Goal: Task Accomplishment & Management: Complete application form

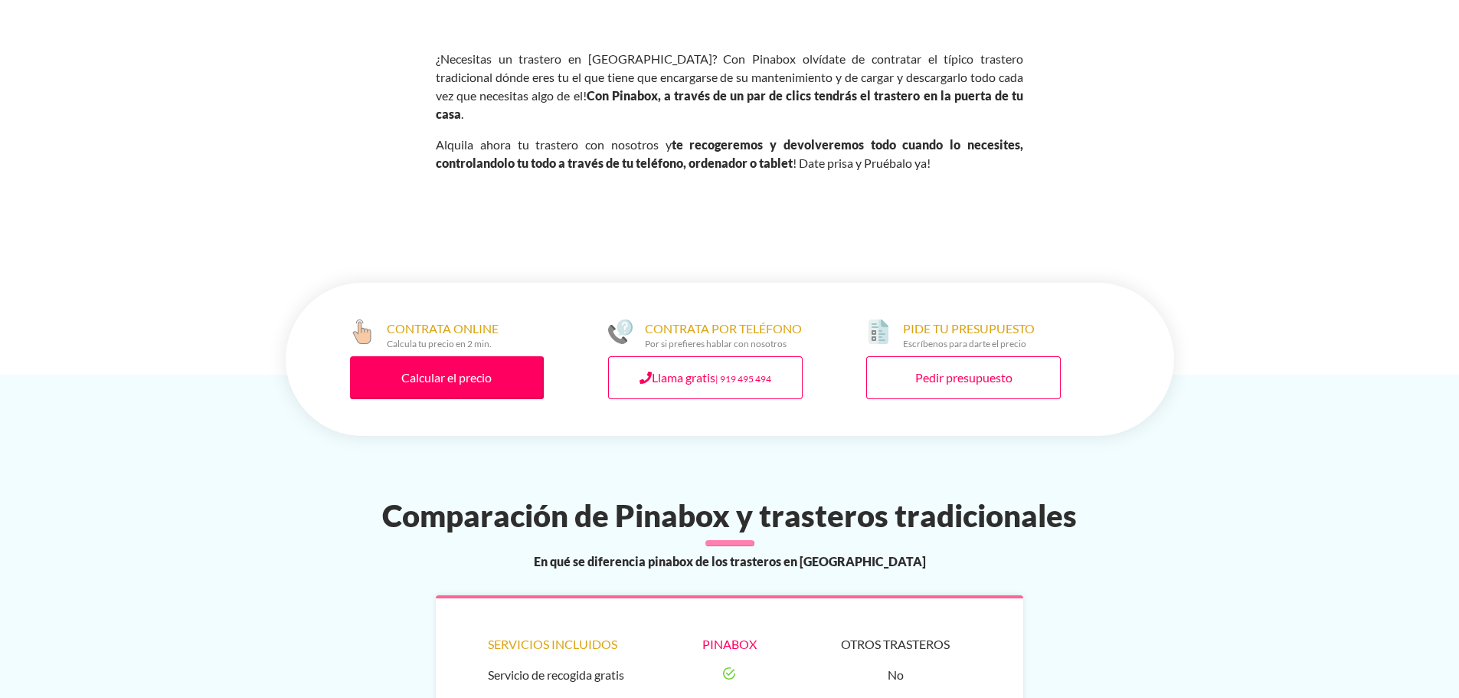
scroll to position [1072, 0]
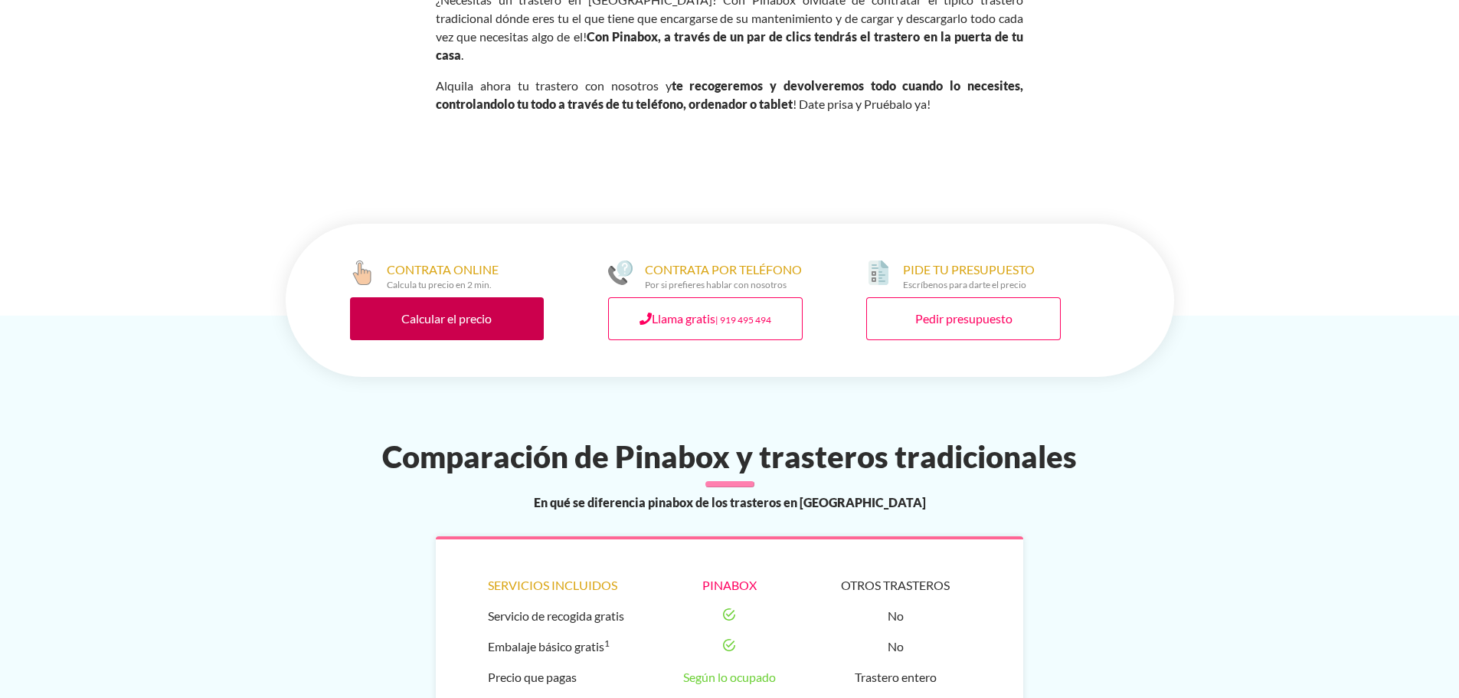
click at [456, 323] on link "Calcular el precio" at bounding box center [447, 318] width 194 height 43
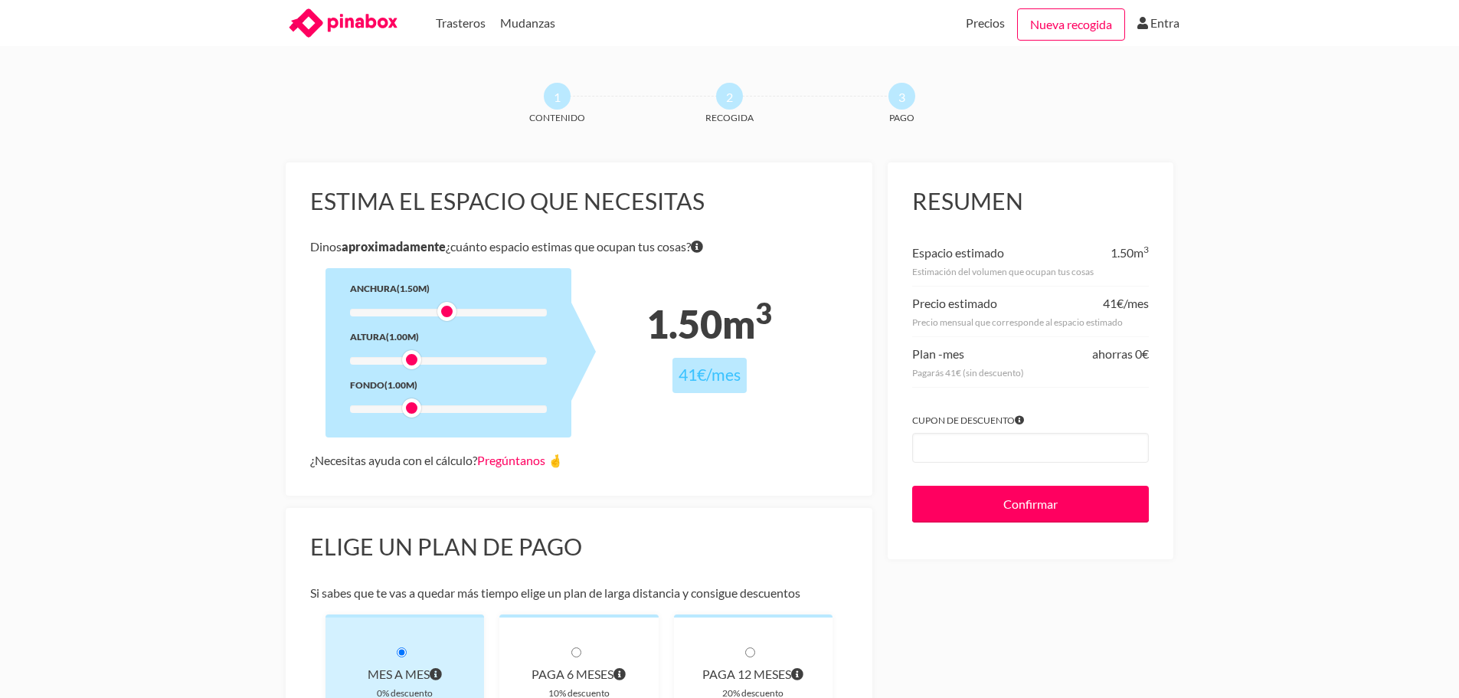
drag, startPoint x: 413, startPoint y: 309, endPoint x: 453, endPoint y: 312, distance: 40.0
click at [453, 312] on div at bounding box center [446, 311] width 19 height 19
drag, startPoint x: 410, startPoint y: 357, endPoint x: 443, endPoint y: 358, distance: 32.9
click at [443, 358] on div at bounding box center [446, 359] width 19 height 19
drag, startPoint x: 413, startPoint y: 413, endPoint x: 441, endPoint y: 413, distance: 28.3
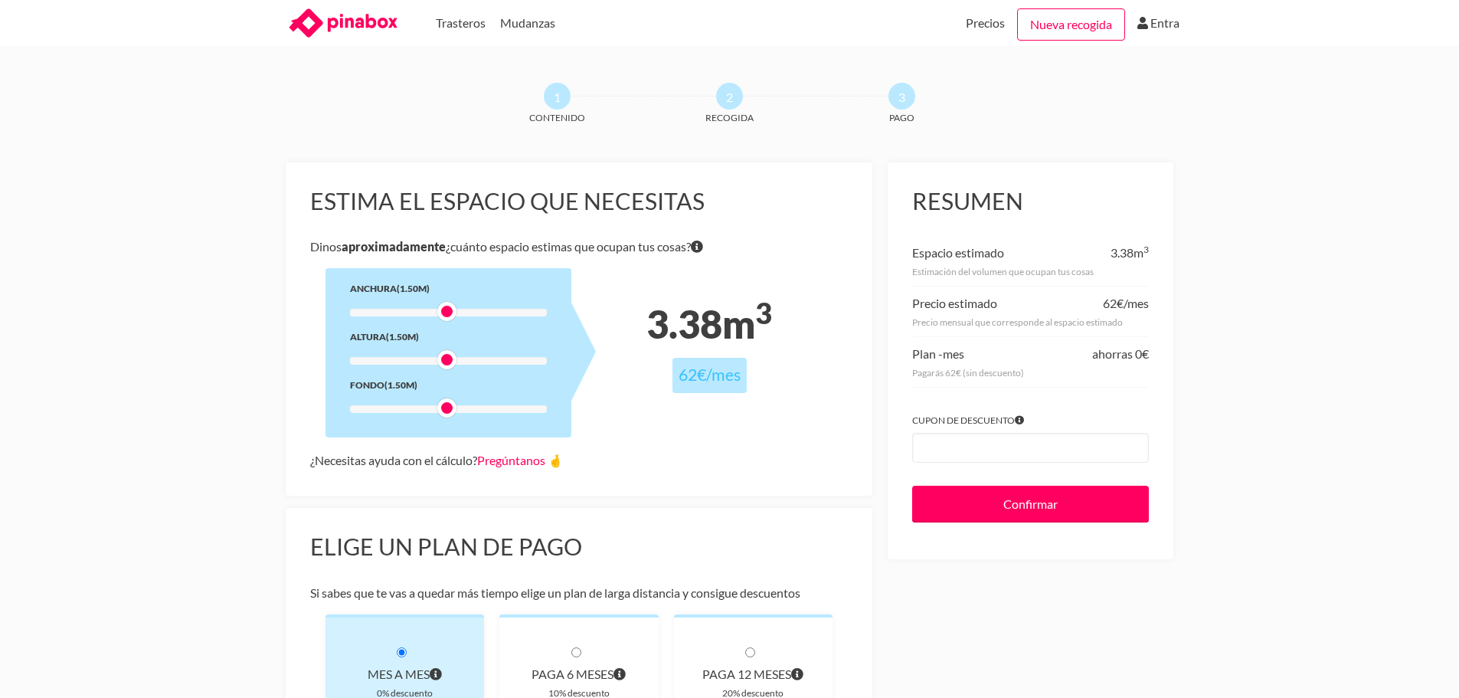
click at [441, 413] on div at bounding box center [446, 407] width 19 height 19
drag, startPoint x: 446, startPoint y: 312, endPoint x: 464, endPoint y: 312, distance: 17.6
click at [464, 312] on div at bounding box center [465, 311] width 19 height 19
drag, startPoint x: 447, startPoint y: 360, endPoint x: 461, endPoint y: 360, distance: 13.8
click at [461, 360] on div at bounding box center [465, 359] width 19 height 19
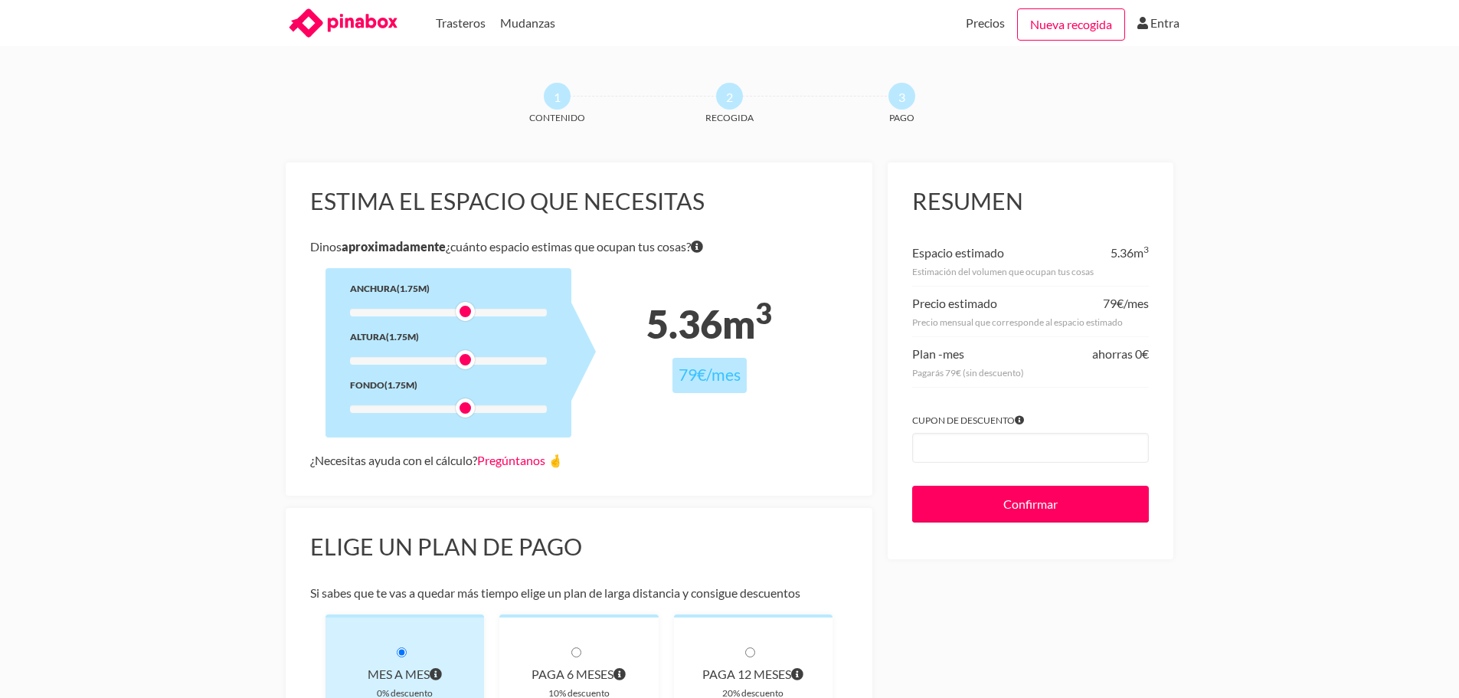
drag, startPoint x: 446, startPoint y: 413, endPoint x: 459, endPoint y: 411, distance: 13.9
click at [459, 411] on div at bounding box center [465, 407] width 19 height 19
drag, startPoint x: 464, startPoint y: 307, endPoint x: 451, endPoint y: 308, distance: 13.0
click at [451, 308] on div at bounding box center [446, 311] width 19 height 19
drag, startPoint x: 465, startPoint y: 358, endPoint x: 451, endPoint y: 358, distance: 13.8
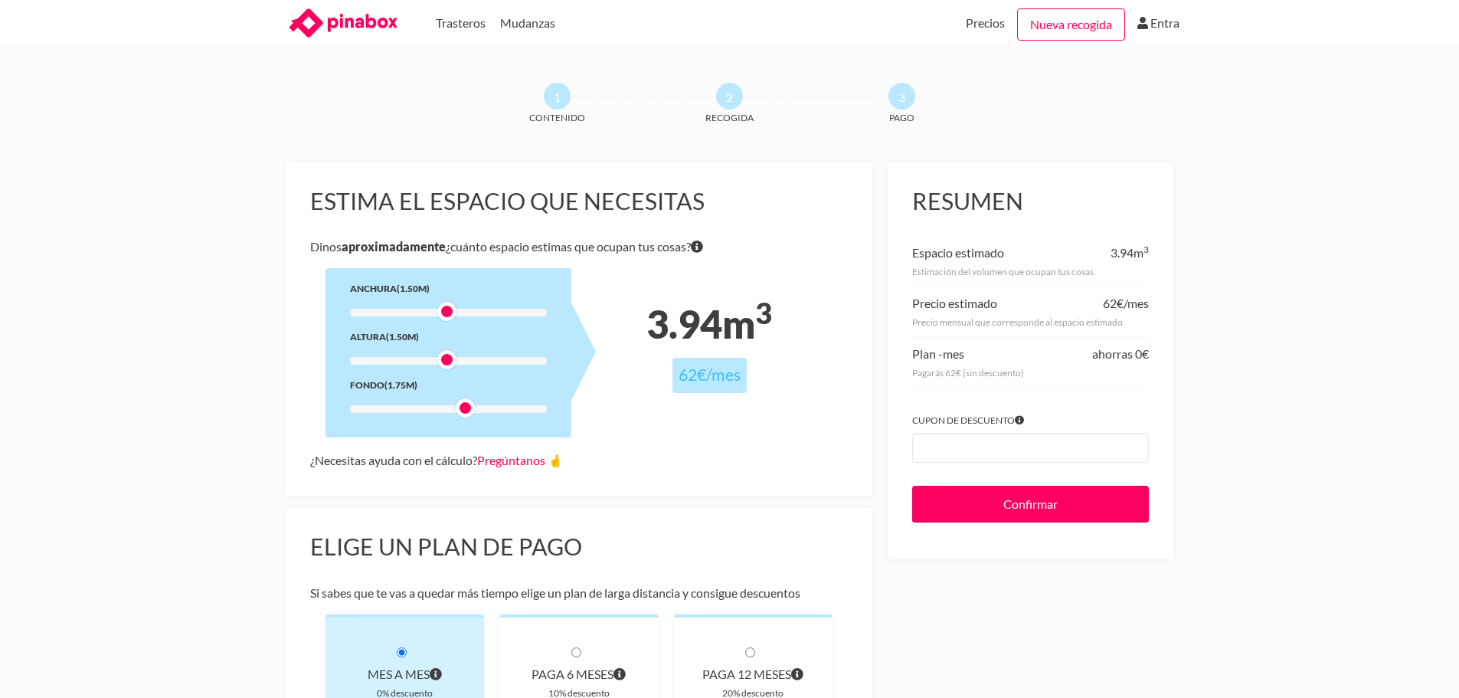
click at [451, 358] on div at bounding box center [446, 359] width 19 height 19
drag, startPoint x: 462, startPoint y: 407, endPoint x: 447, endPoint y: 407, distance: 14.5
click at [447, 407] on div at bounding box center [446, 407] width 19 height 19
drag, startPoint x: 445, startPoint y: 359, endPoint x: 474, endPoint y: 360, distance: 29.1
click at [474, 360] on div at bounding box center [482, 359] width 19 height 19
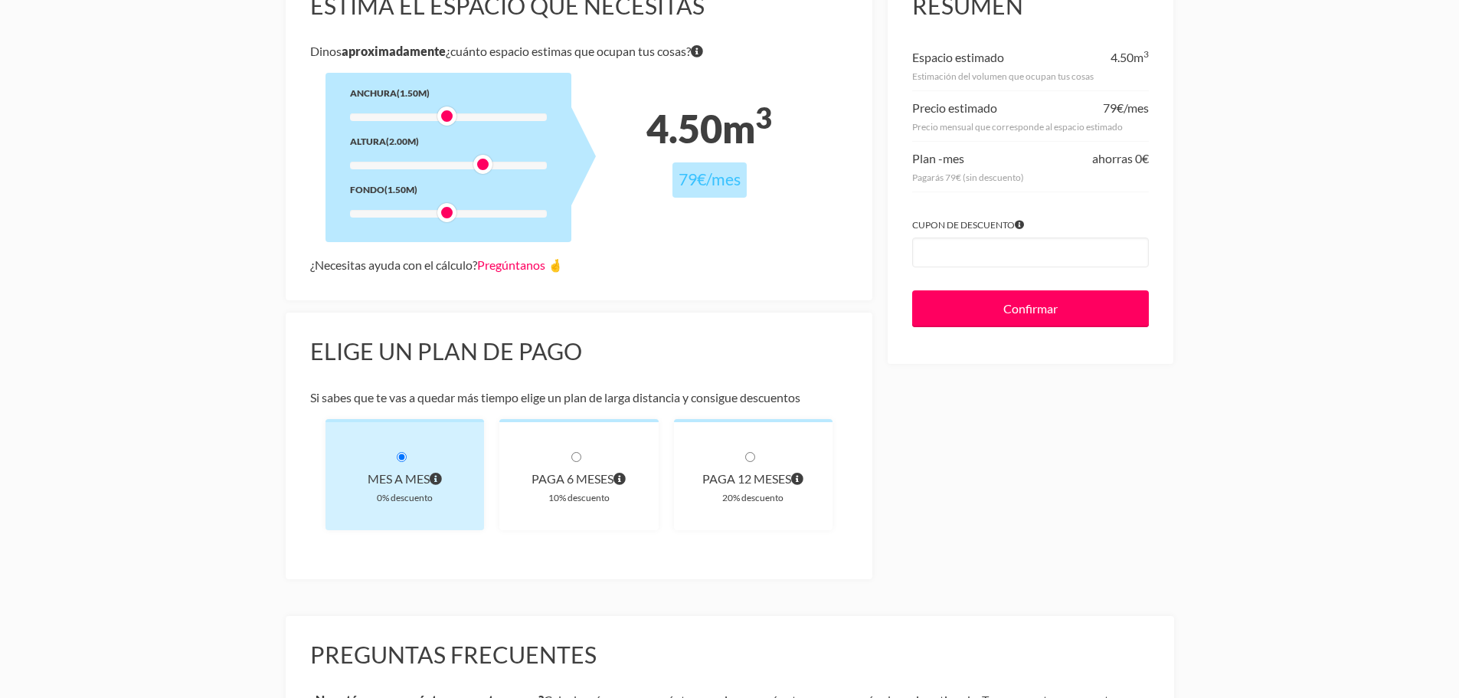
scroll to position [306, 0]
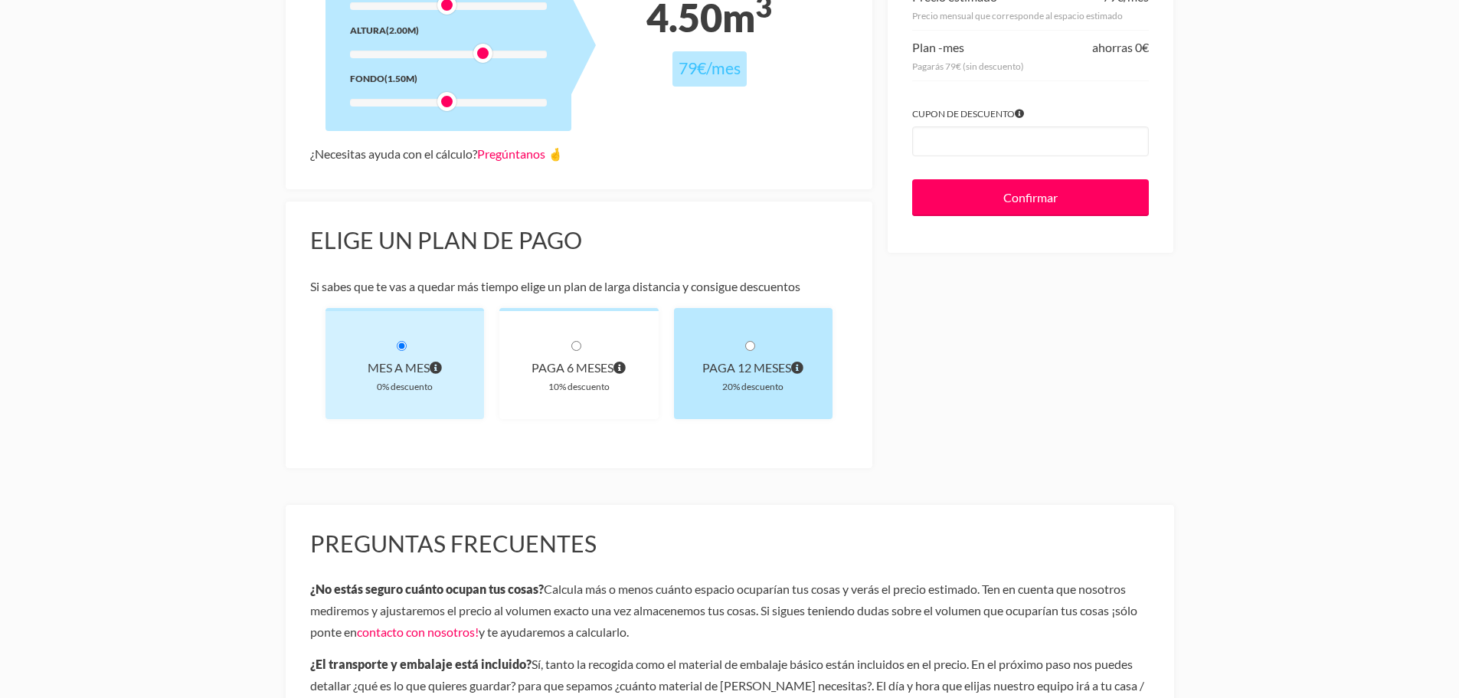
click at [751, 344] on input "radio" at bounding box center [750, 346] width 10 height 10
radio input "true"
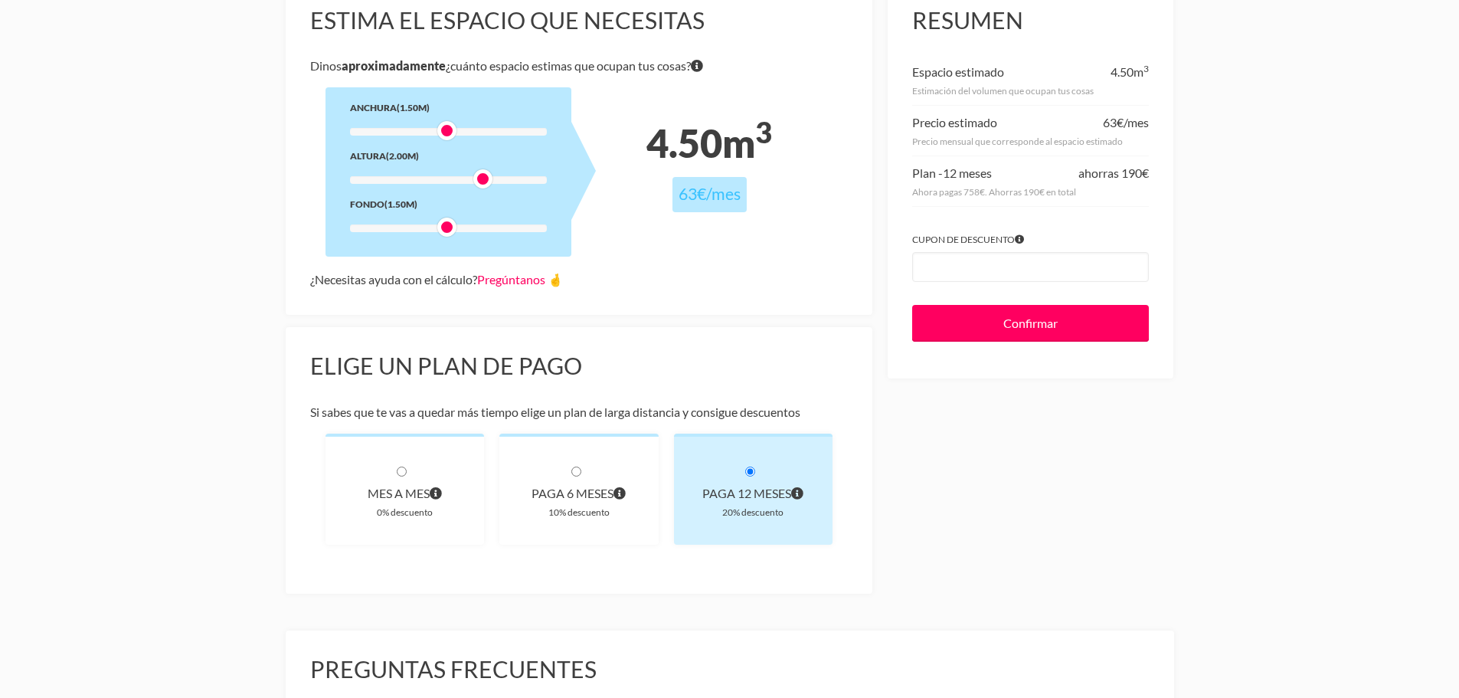
scroll to position [153, 0]
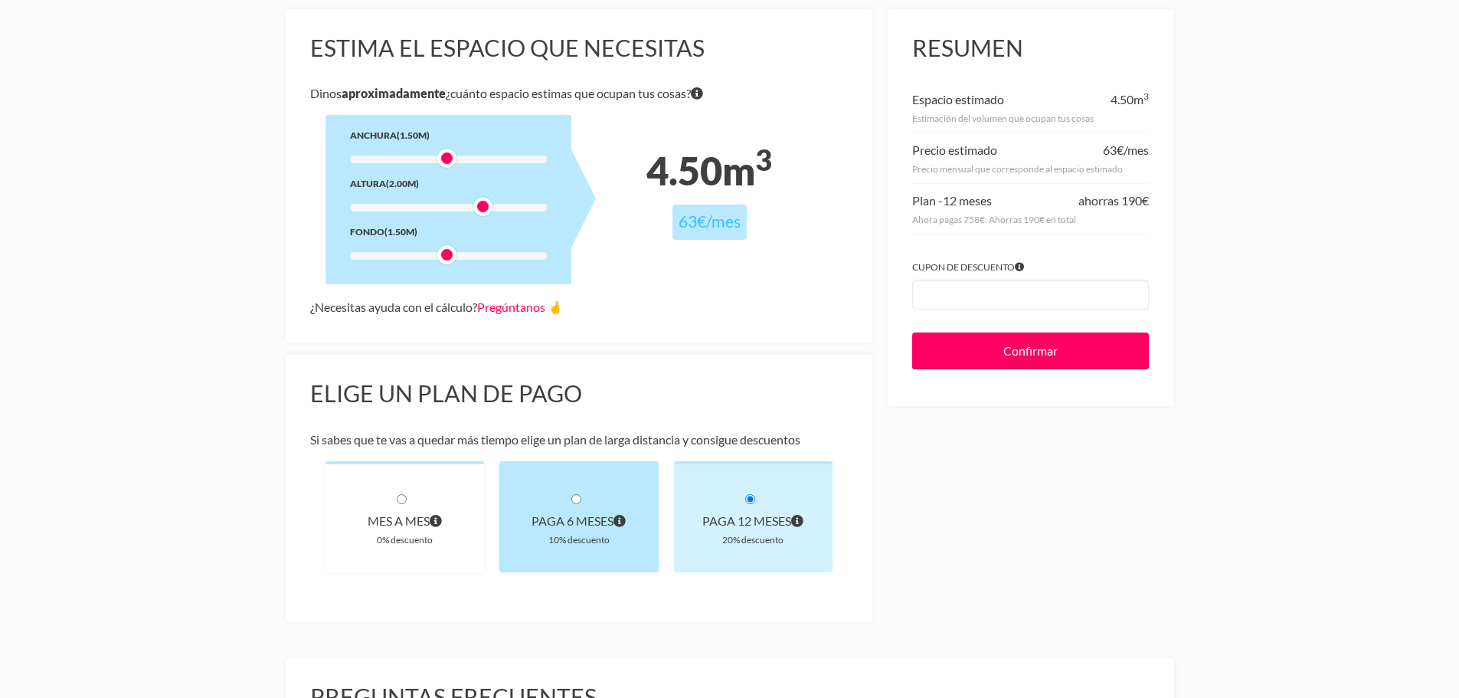
click at [577, 503] on input "radio" at bounding box center [576, 499] width 10 height 10
radio input "true"
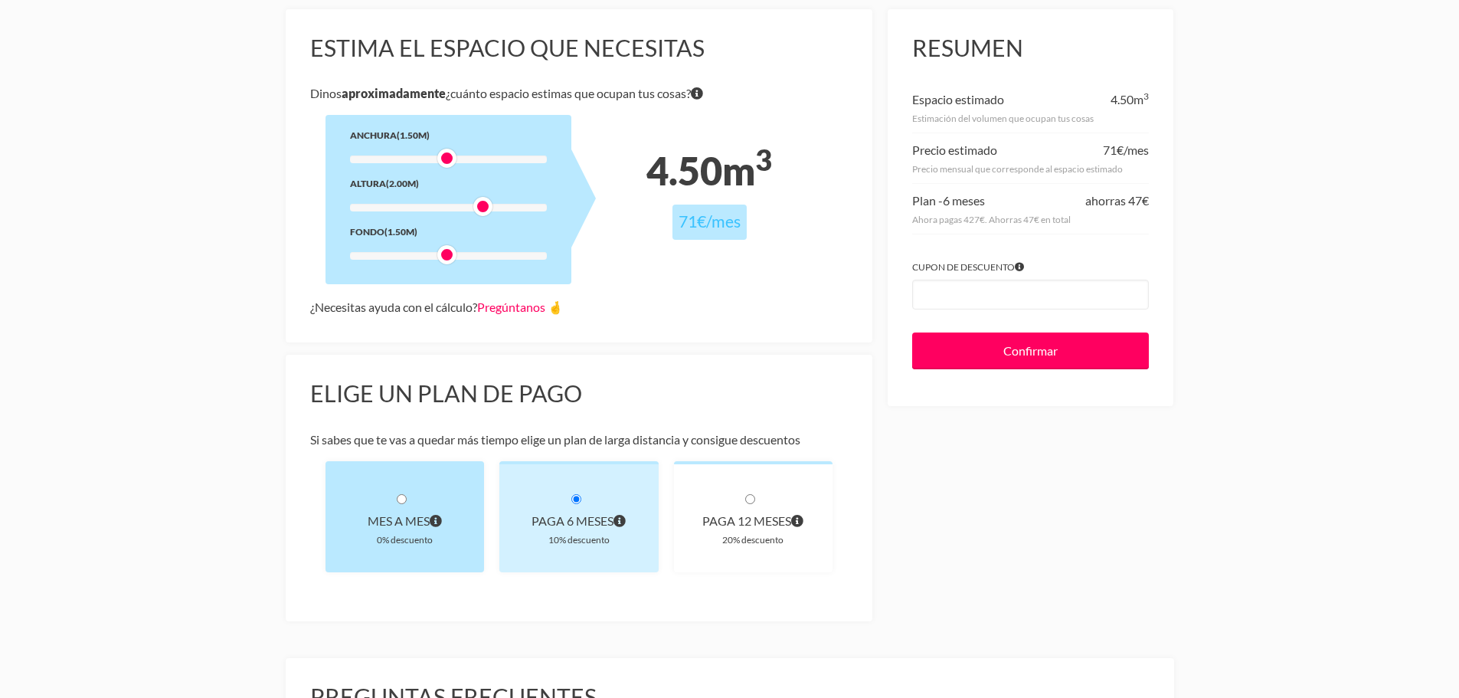
click at [400, 502] on input "radio" at bounding box center [402, 499] width 10 height 10
radio input "true"
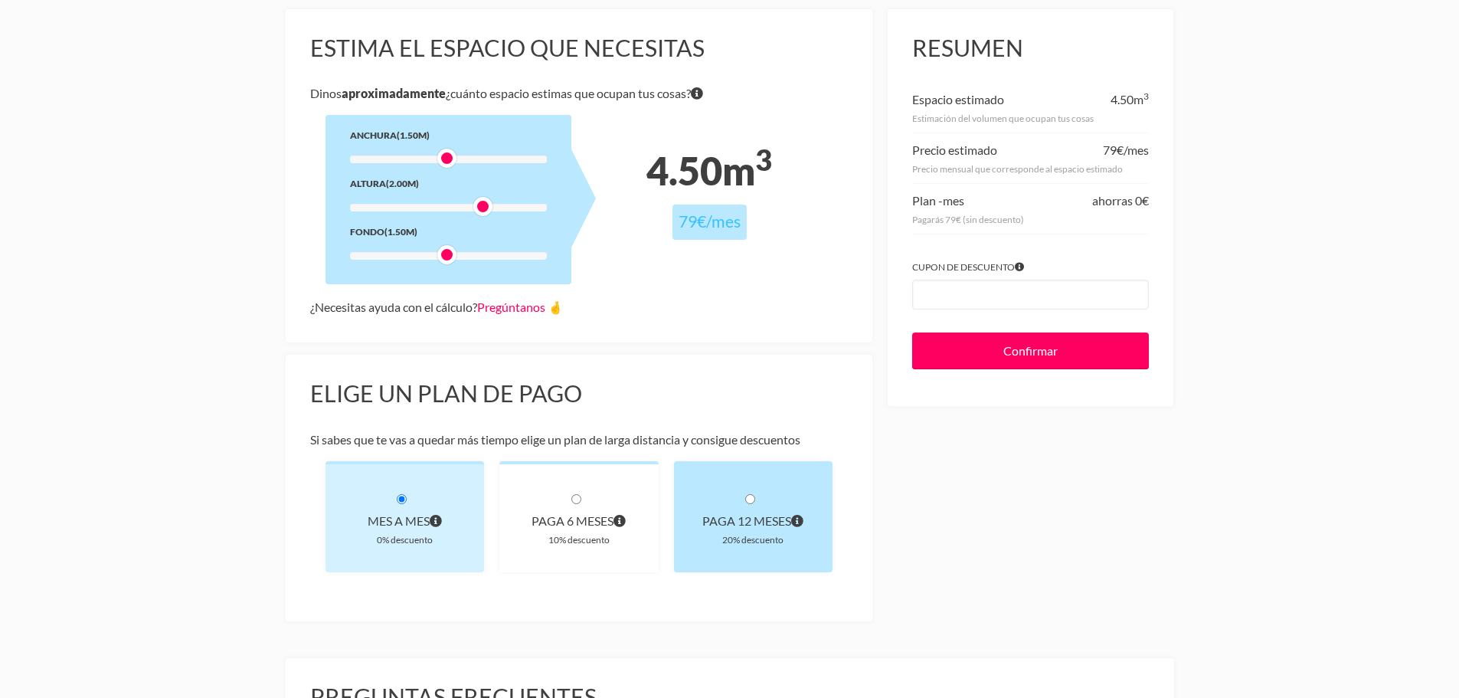
click at [754, 511] on div "paga 12 meses" at bounding box center [753, 520] width 110 height 21
radio input "true"
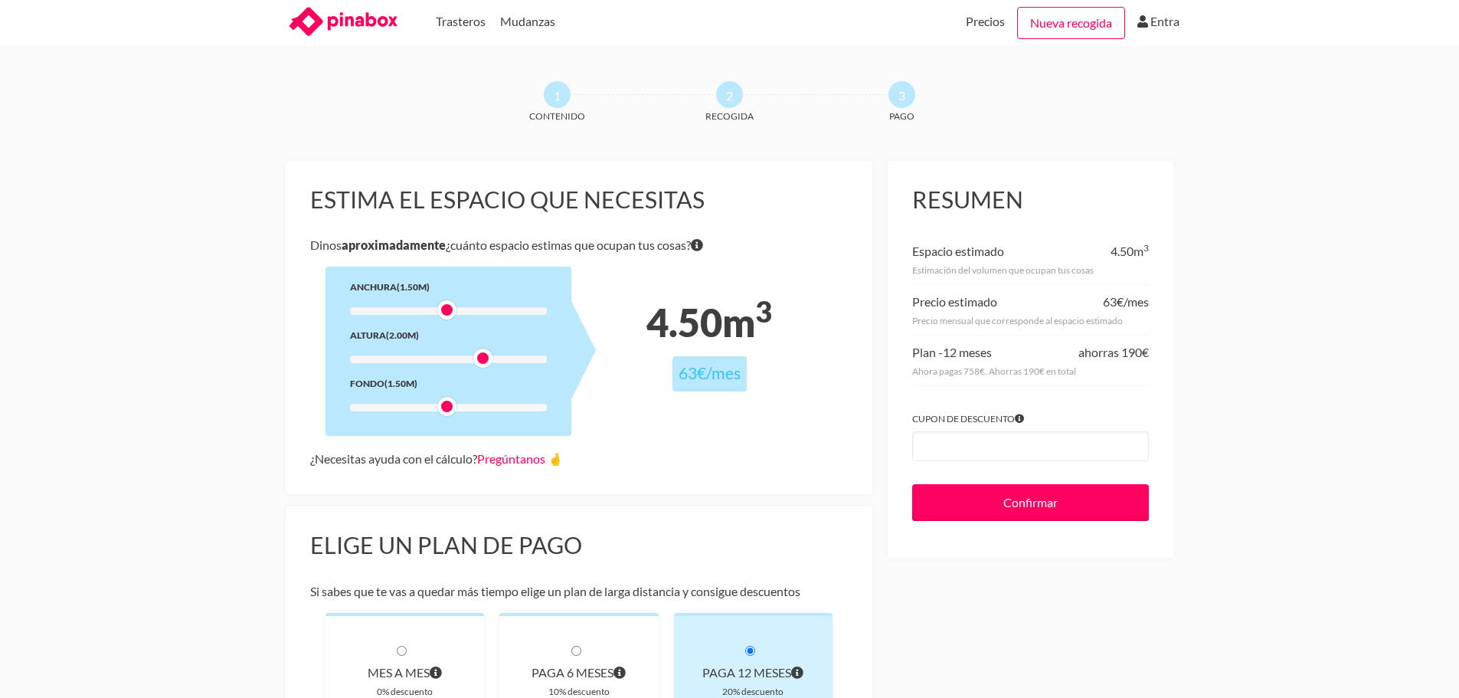
scroll to position [0, 0]
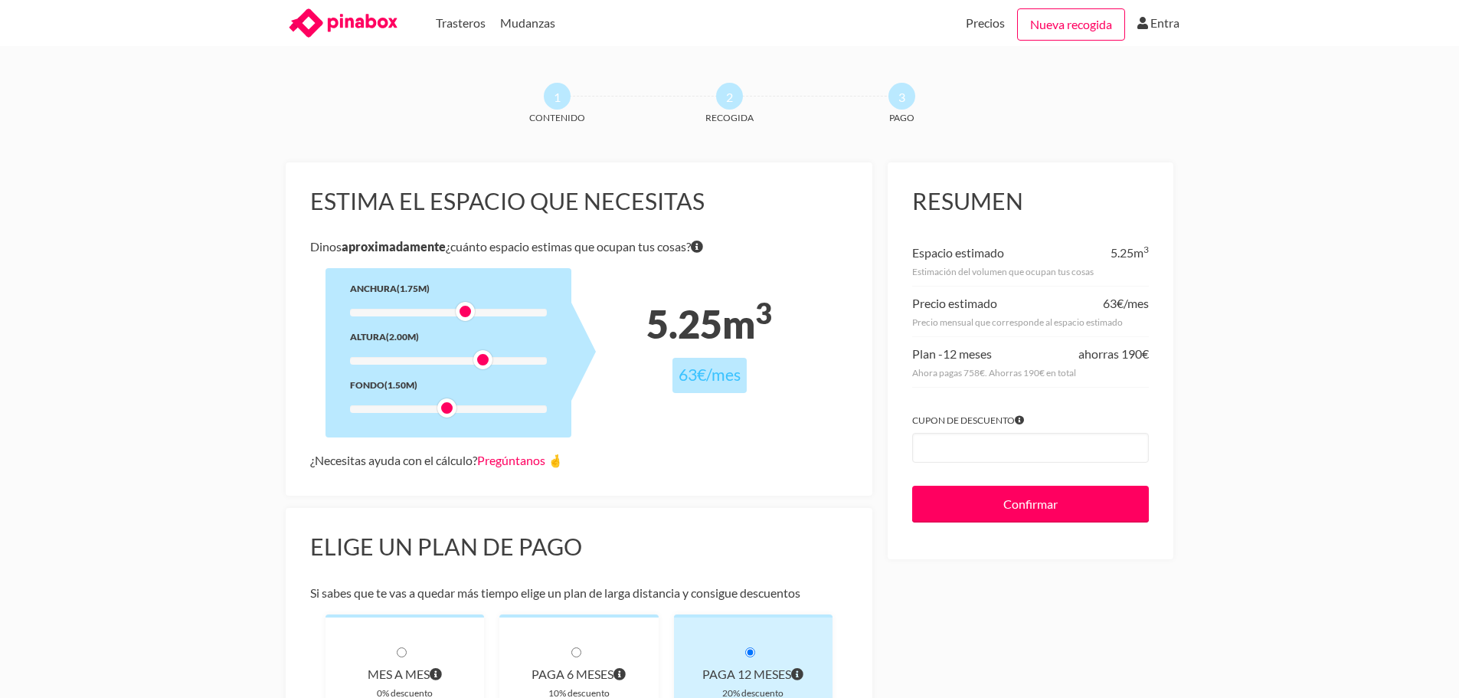
drag, startPoint x: 447, startPoint y: 309, endPoint x: 458, endPoint y: 311, distance: 11.0
click at [458, 311] on div at bounding box center [465, 311] width 19 height 19
drag, startPoint x: 445, startPoint y: 407, endPoint x: 459, endPoint y: 407, distance: 13.8
click at [459, 407] on div at bounding box center [465, 407] width 19 height 19
